Goal: Task Accomplishment & Management: Manage account settings

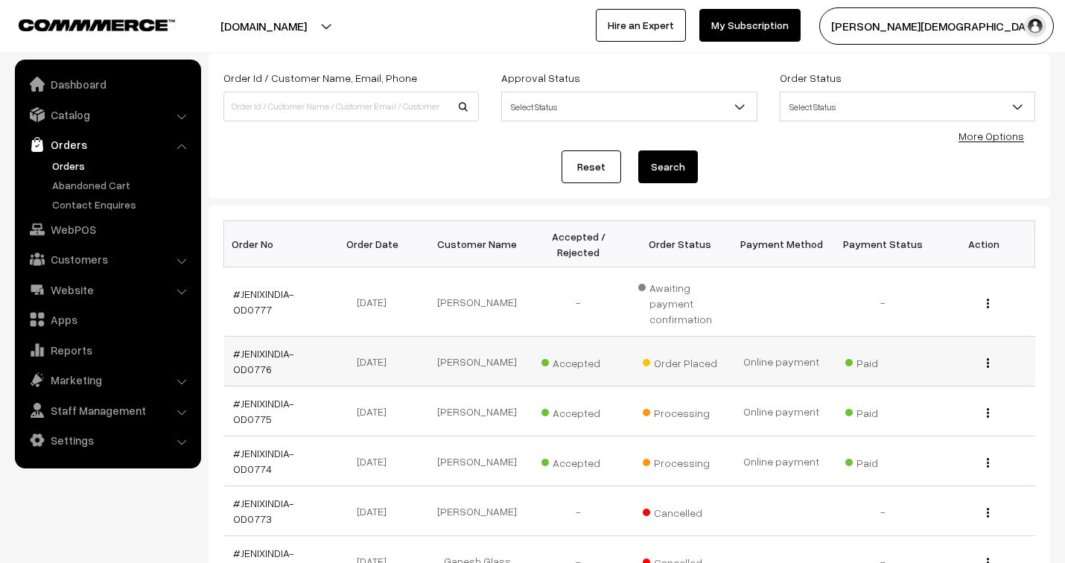
scroll to position [83, 0]
click at [270, 352] on link "#JENIXINDIA-OD0776" at bounding box center [263, 361] width 61 height 28
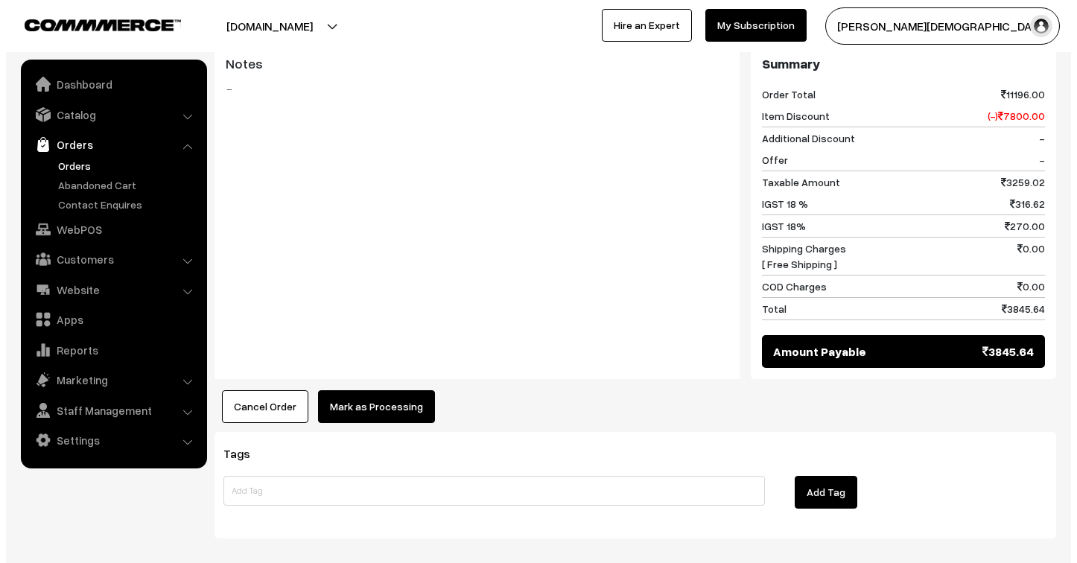
scroll to position [1033, 0]
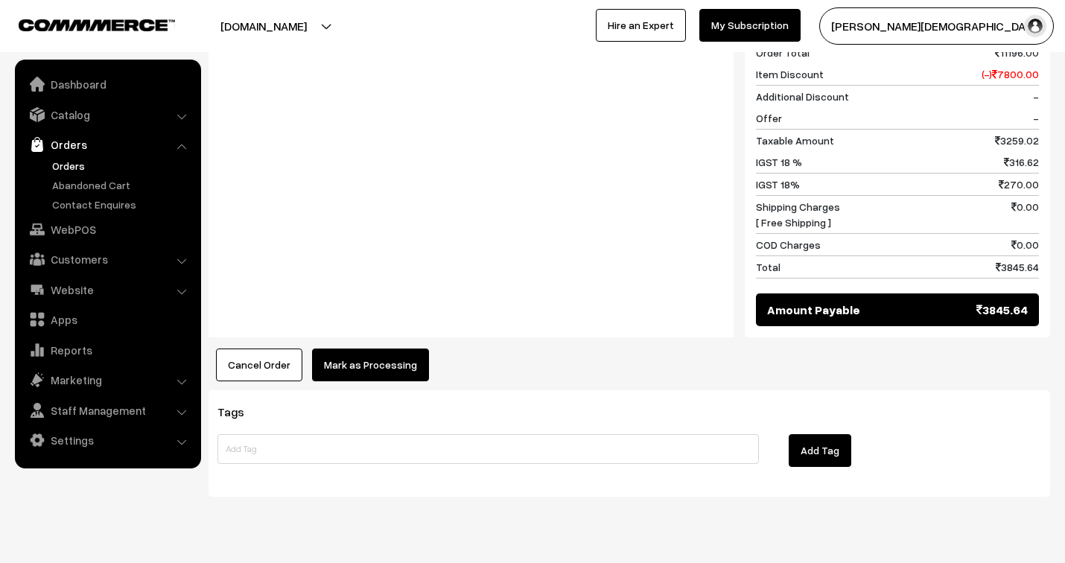
click at [401, 349] on button "Mark as Processing" at bounding box center [370, 365] width 117 height 33
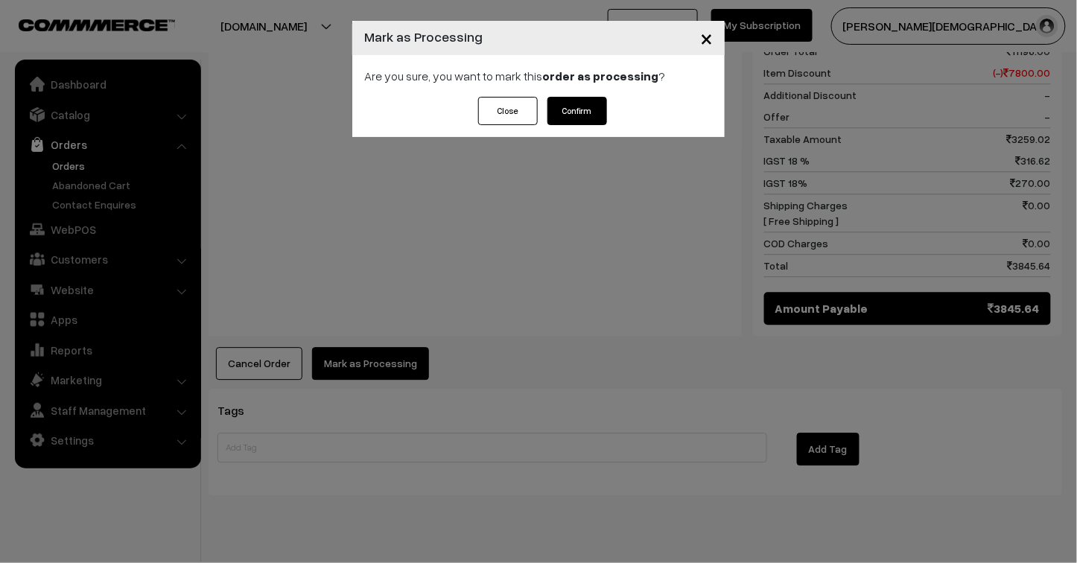
click at [589, 107] on button "Confirm" at bounding box center [577, 111] width 60 height 28
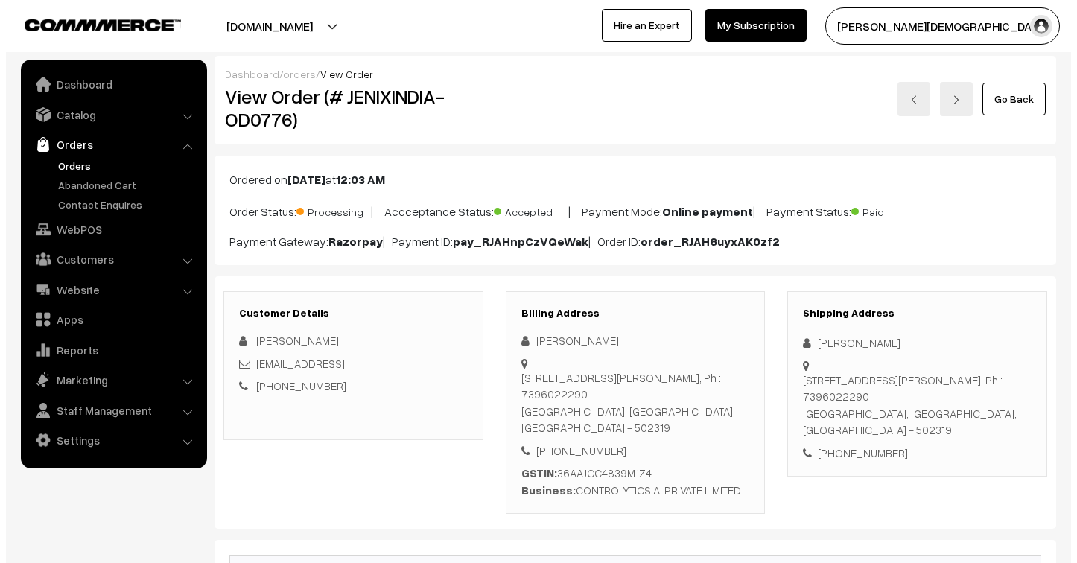
scroll to position [1031, 0]
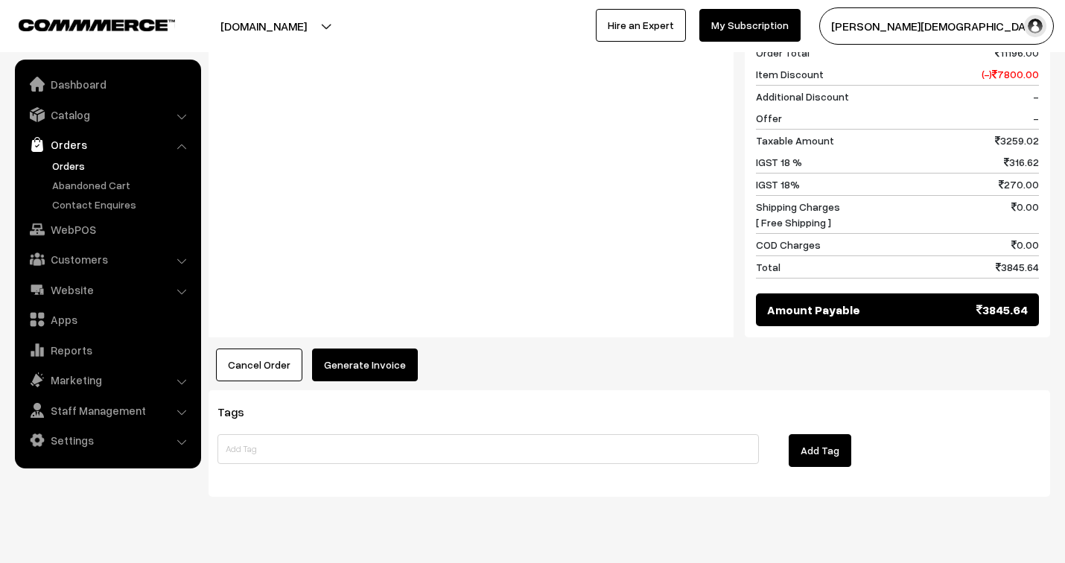
click at [386, 349] on button "Generate Invoice" at bounding box center [365, 365] width 106 height 33
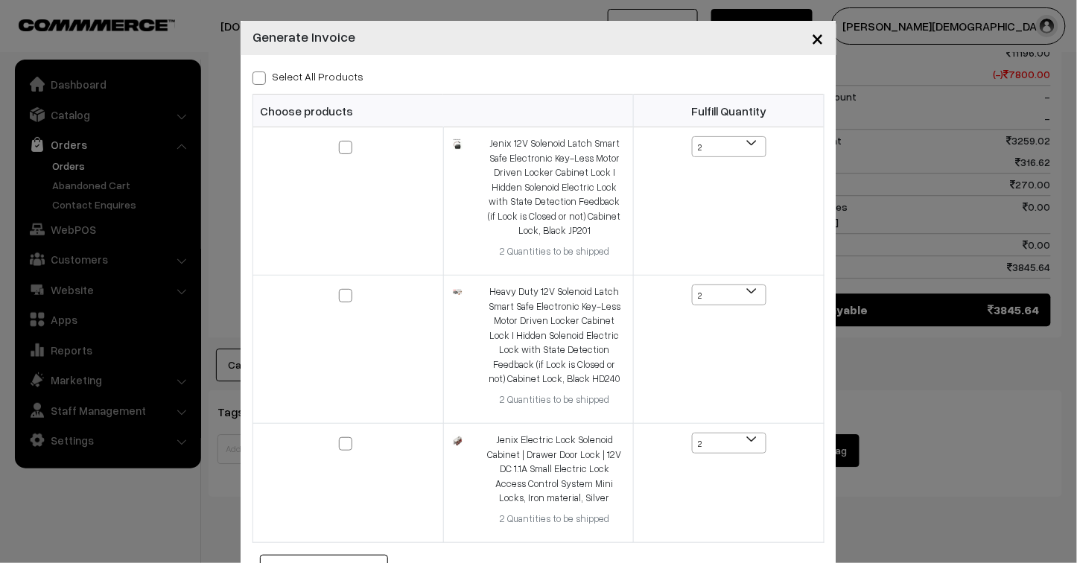
click at [252, 78] on span at bounding box center [258, 77] width 13 height 13
click at [252, 78] on input "Select All Products" at bounding box center [257, 76] width 10 height 10
checkbox input "true"
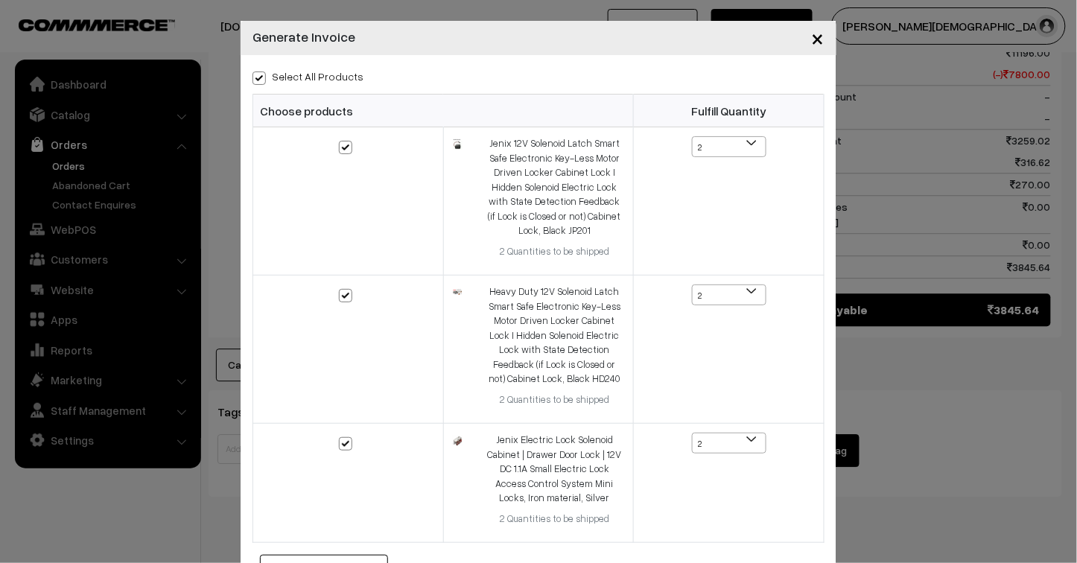
checkbox input "true"
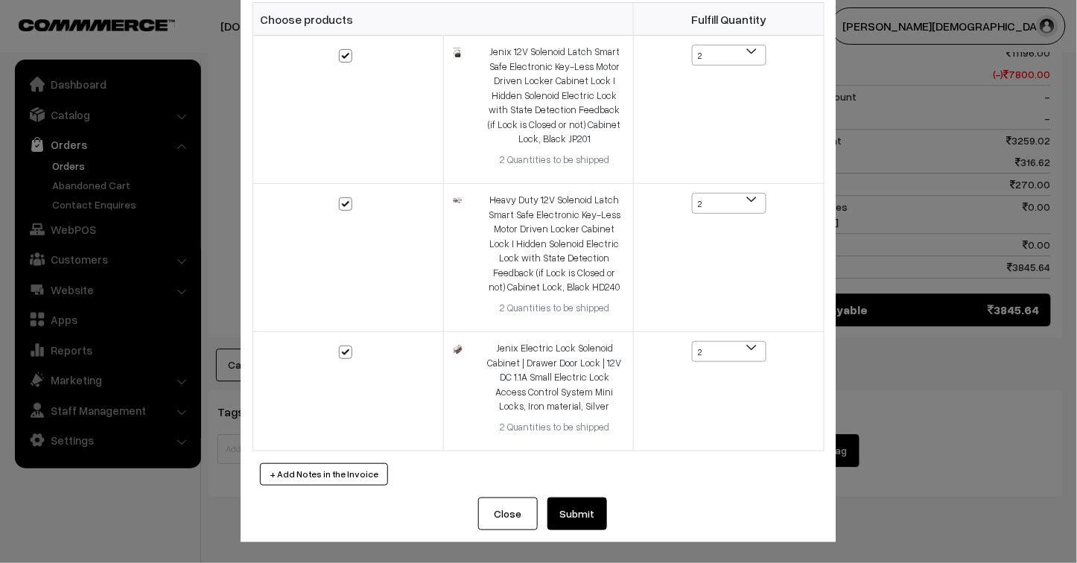
drag, startPoint x: 574, startPoint y: 519, endPoint x: 567, endPoint y: 527, distance: 10.5
click at [574, 521] on button "Submit" at bounding box center [577, 513] width 60 height 33
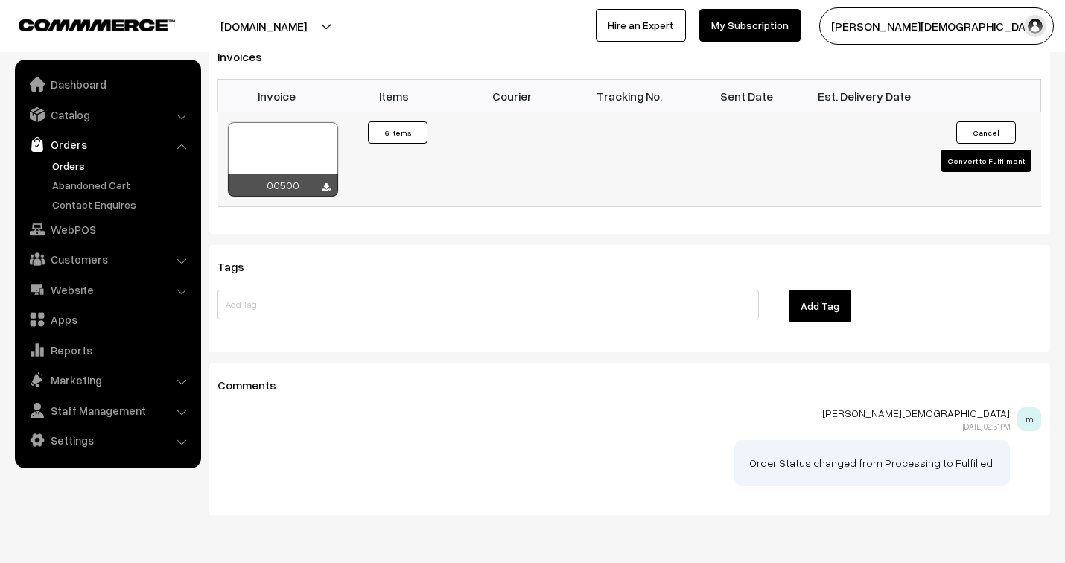
scroll to position [1405, 0]
click at [273, 122] on div at bounding box center [283, 159] width 110 height 74
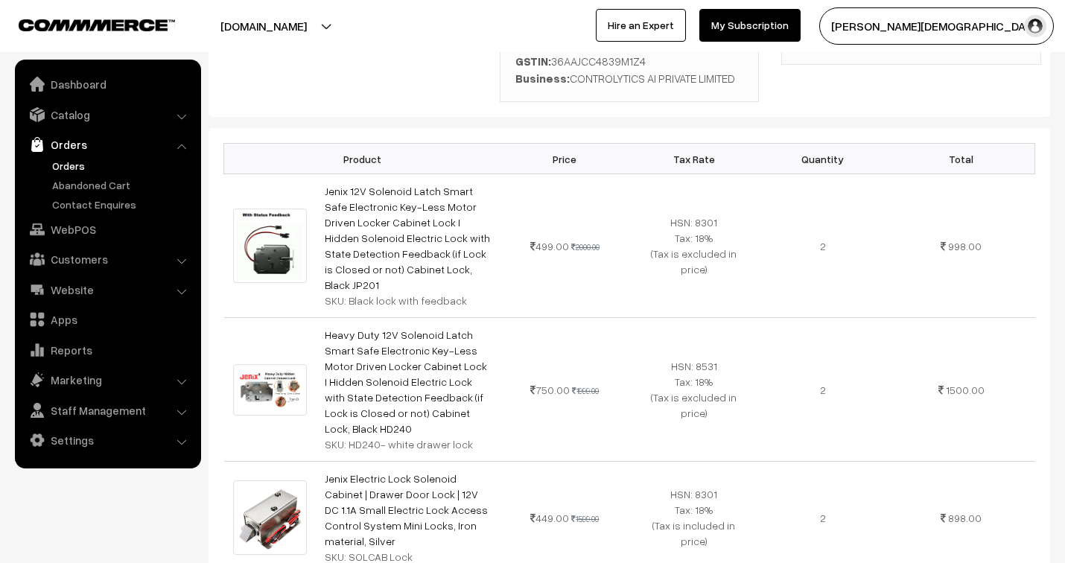
scroll to position [660, 0]
